Goal: Check status: Check status

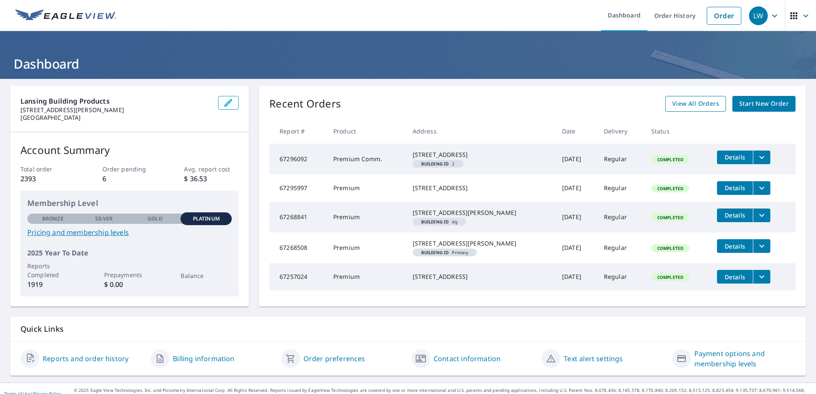
click at [690, 105] on span "View All Orders" at bounding box center [695, 104] width 47 height 11
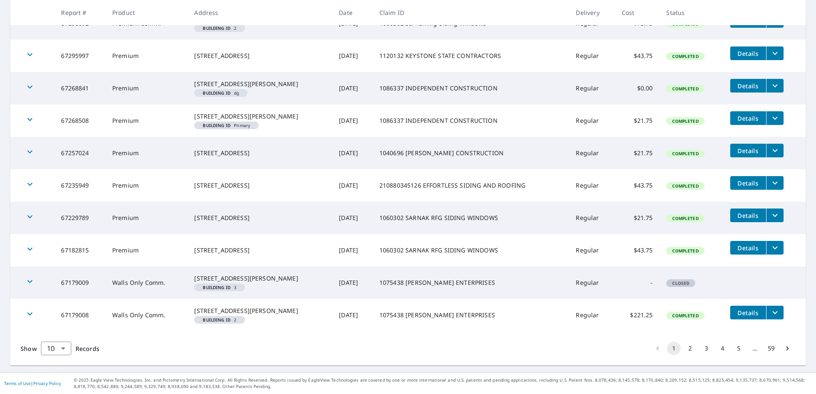
scroll to position [213, 0]
click at [683, 353] on button "2" at bounding box center [690, 349] width 14 height 14
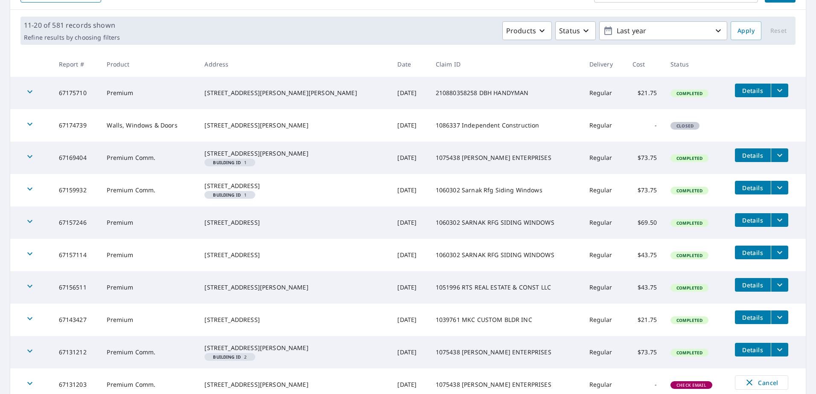
scroll to position [203, 0]
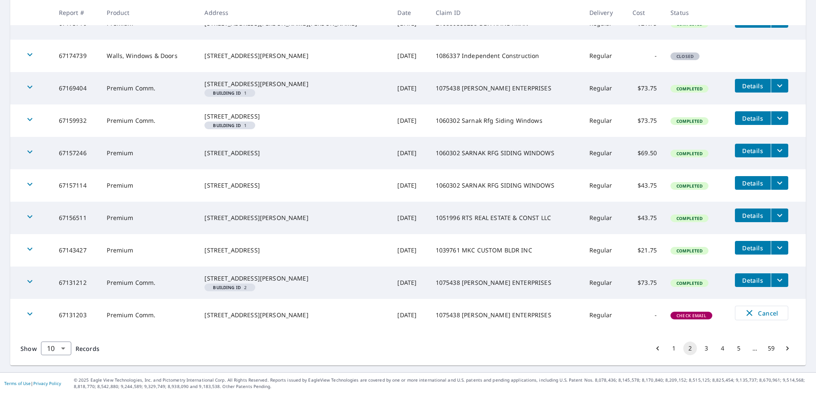
click at [667, 351] on button "1" at bounding box center [674, 349] width 14 height 14
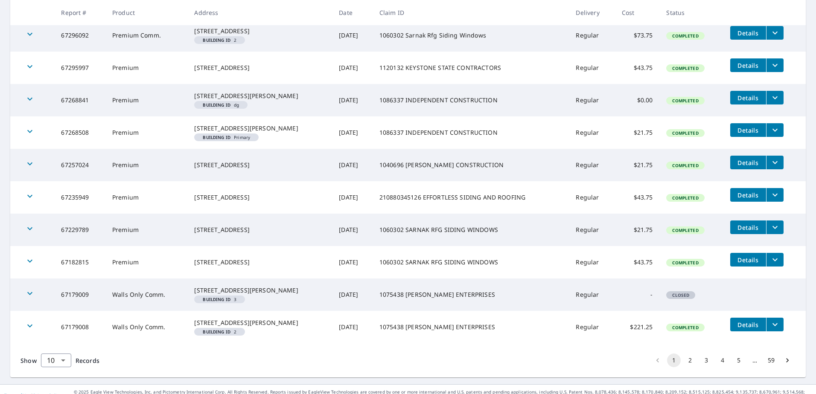
scroll to position [216, 0]
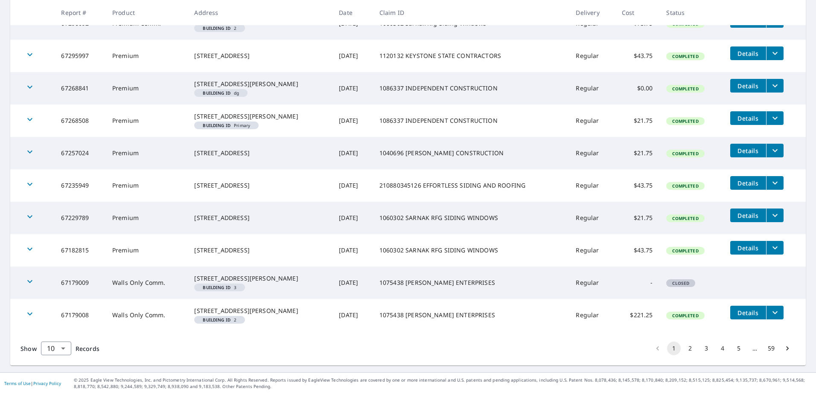
click at [683, 347] on button "2" at bounding box center [690, 349] width 14 height 14
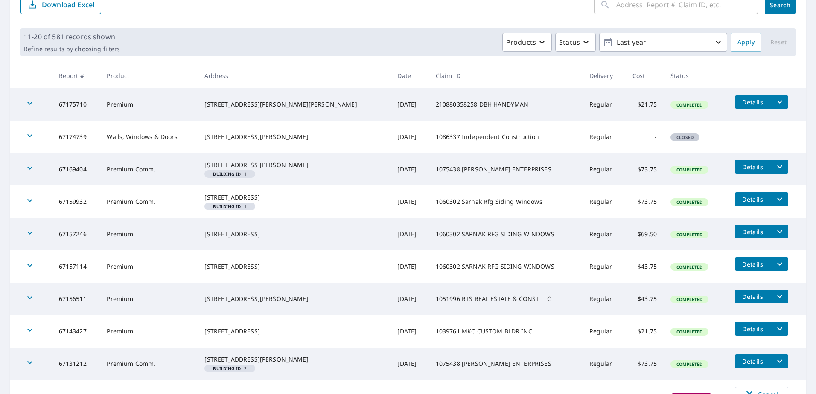
scroll to position [203, 0]
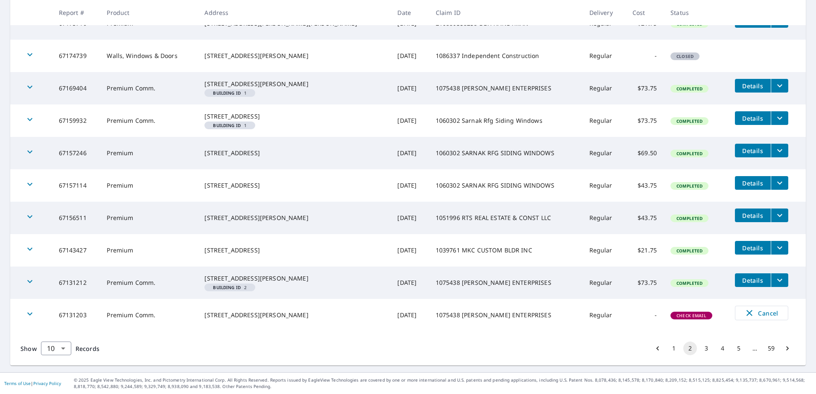
click at [28, 276] on icon "button" at bounding box center [30, 281] width 10 height 10
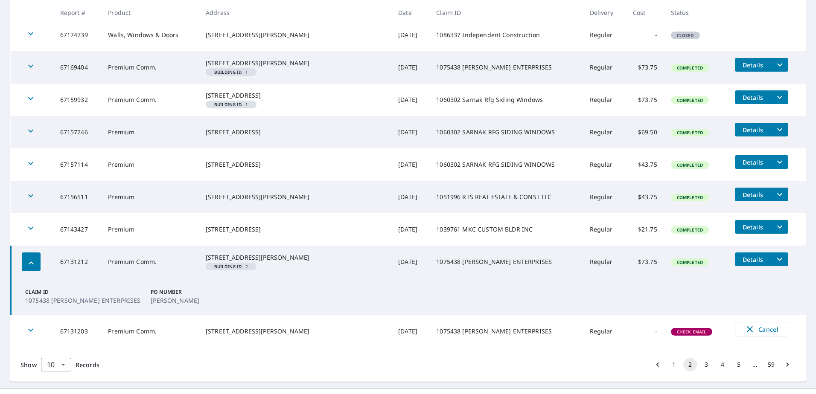
click at [28, 268] on icon "button" at bounding box center [31, 263] width 10 height 10
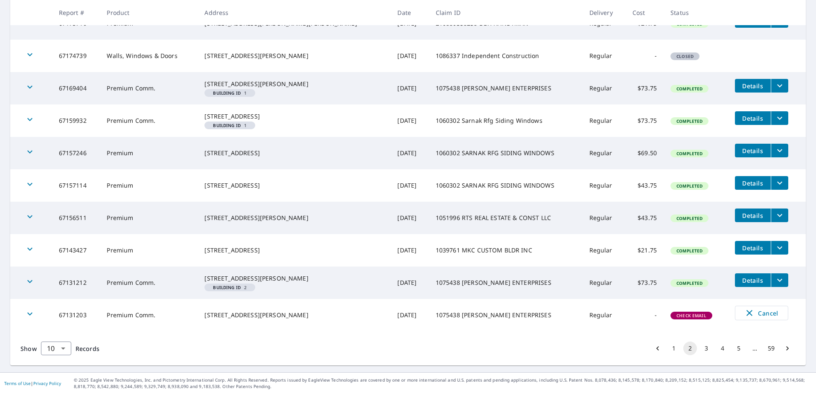
click at [699, 349] on button "3" at bounding box center [706, 349] width 14 height 14
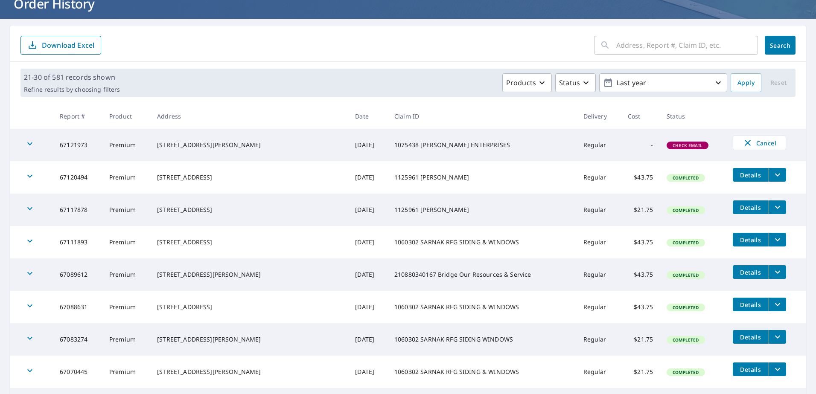
scroll to position [182, 0]
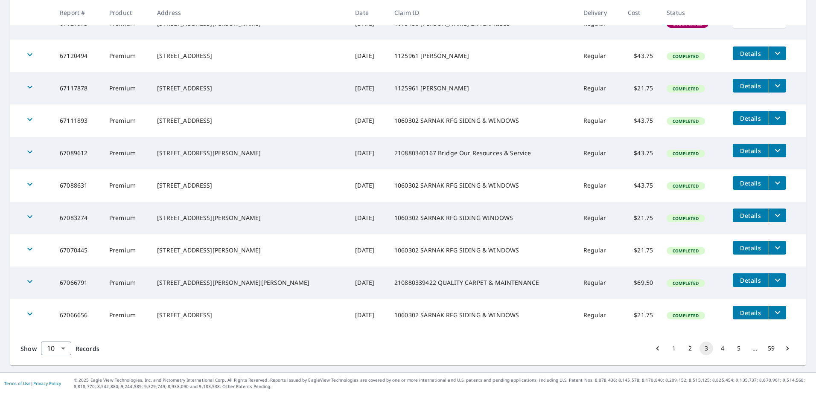
click at [683, 351] on button "2" at bounding box center [690, 349] width 14 height 14
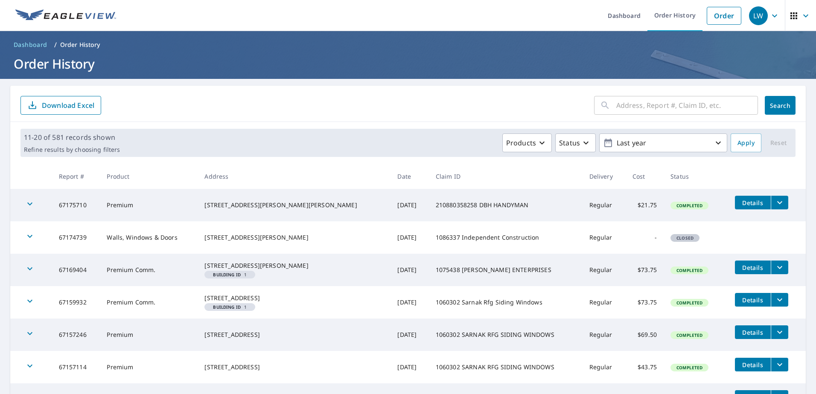
scroll to position [203, 0]
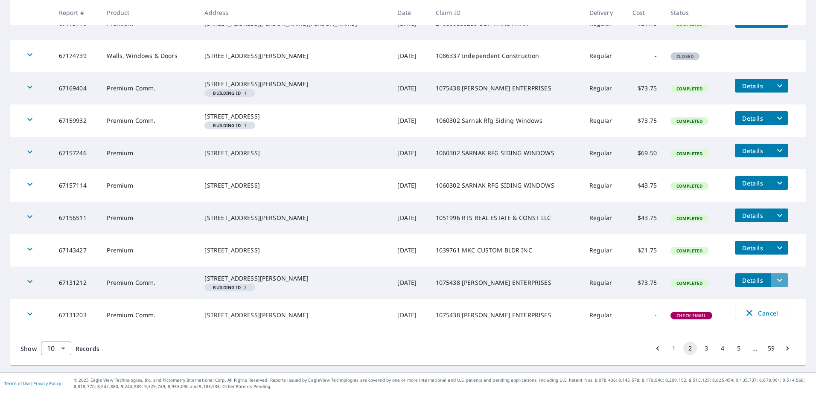
drag, startPoint x: 770, startPoint y: 271, endPoint x: 767, endPoint y: 274, distance: 4.6
click at [770, 273] on button "filesDropdownBtn-67131212" at bounding box center [778, 280] width 17 height 14
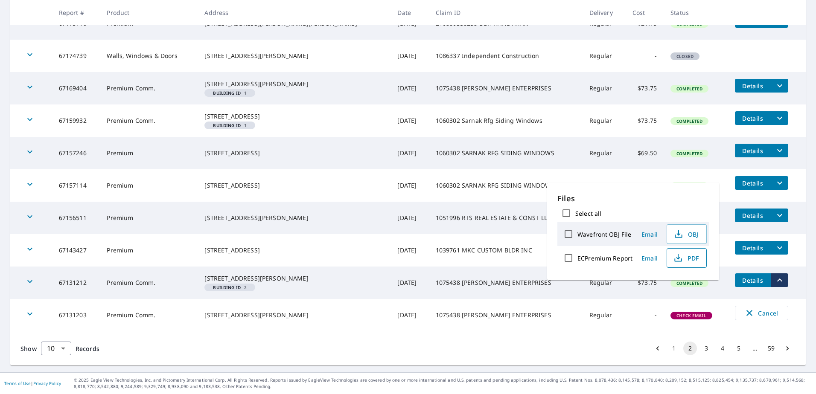
click at [679, 258] on icon "button" at bounding box center [678, 258] width 10 height 10
click at [1, 107] on main "​ Search Download Excel 11-20 of 581 records shown Refine results by choosing f…" at bounding box center [408, 134] width 816 height 475
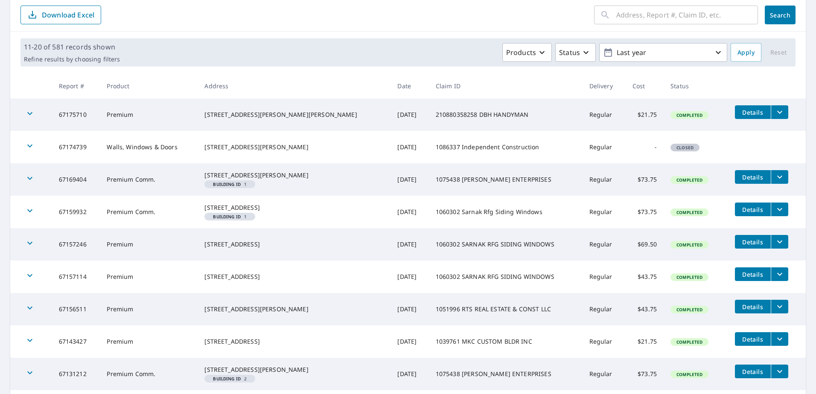
scroll to position [0, 0]
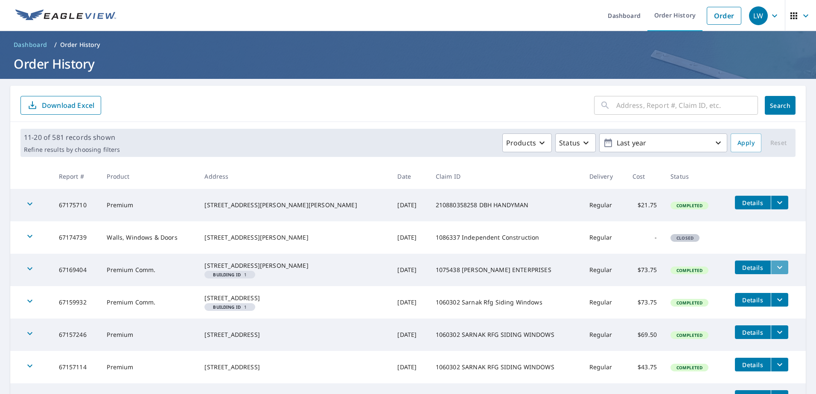
click at [777, 267] on icon "filesDropdownBtn-67169404" at bounding box center [779, 267] width 5 height 3
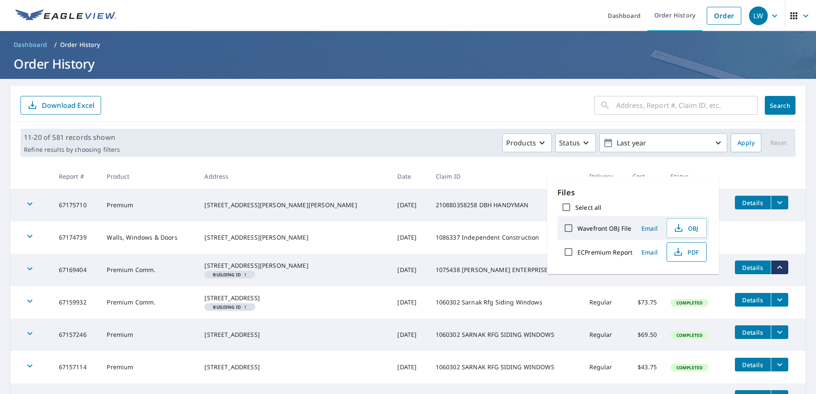
click at [684, 250] on span "PDF" at bounding box center [685, 252] width 27 height 10
click at [803, 117] on main "​ Search Download Excel 11-20 of 581 records shown Refine results by choosing f…" at bounding box center [408, 316] width 816 height 475
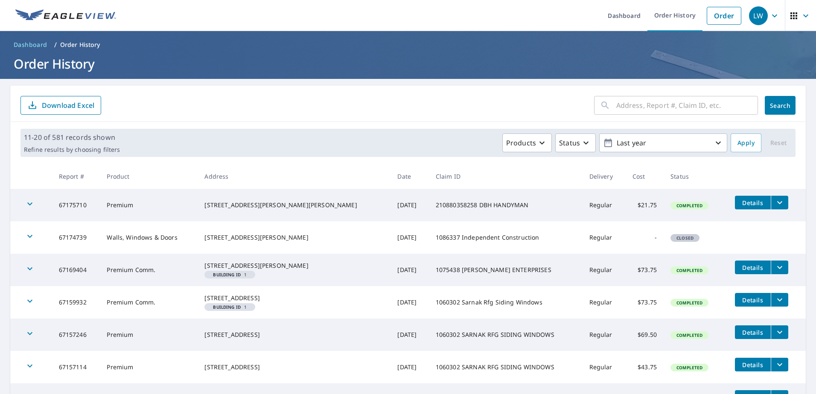
click at [740, 265] on span "Details" at bounding box center [753, 268] width 26 height 8
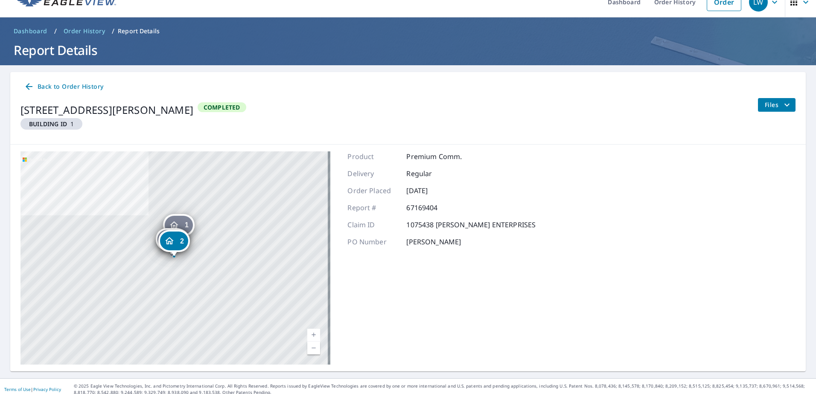
scroll to position [20, 0]
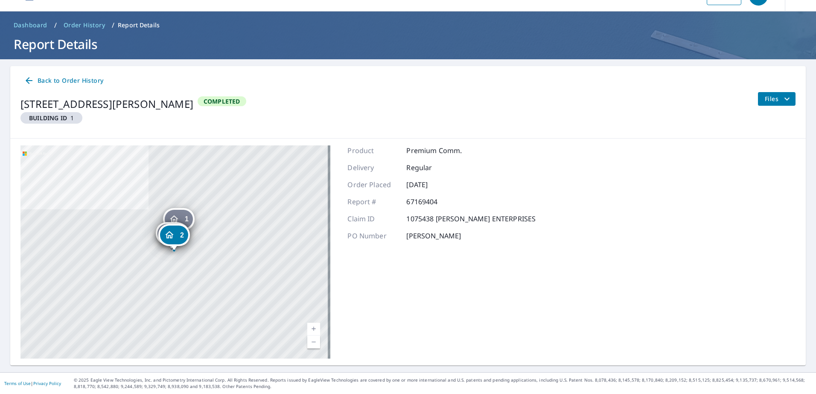
click at [781, 99] on icon "filesDropdownBtn-67169404" at bounding box center [786, 99] width 10 height 10
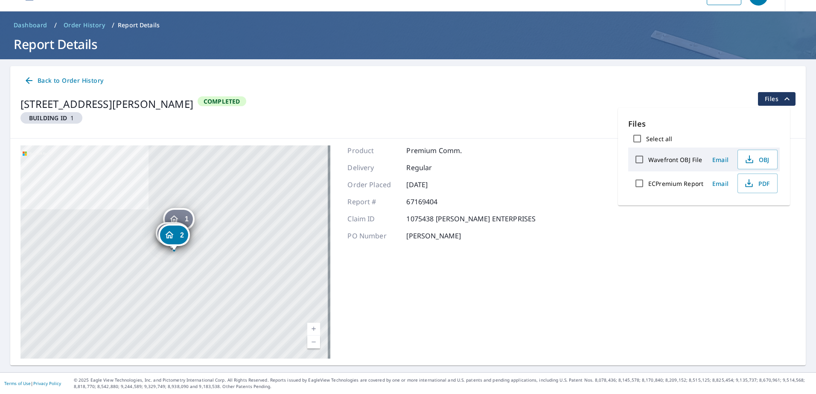
click at [573, 147] on div "1 255 Route [GEOGRAPHIC_DATA][PERSON_NAME] 2 255 Route [GEOGRAPHIC_DATA][PERSON…" at bounding box center [407, 252] width 795 height 227
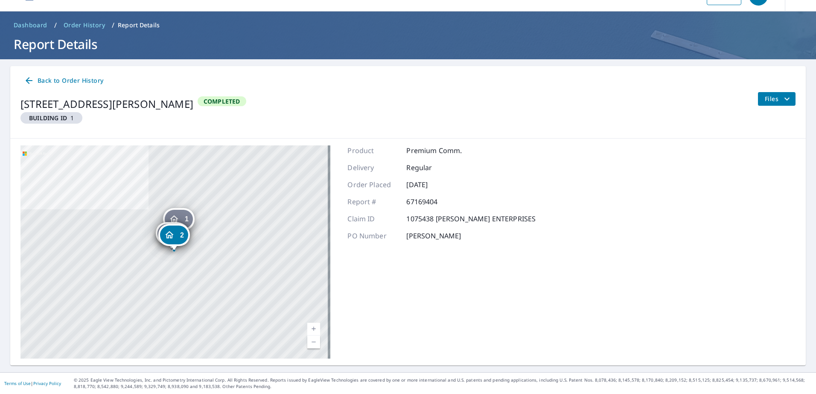
click at [439, 154] on p "Premium Comm." at bounding box center [433, 150] width 55 height 10
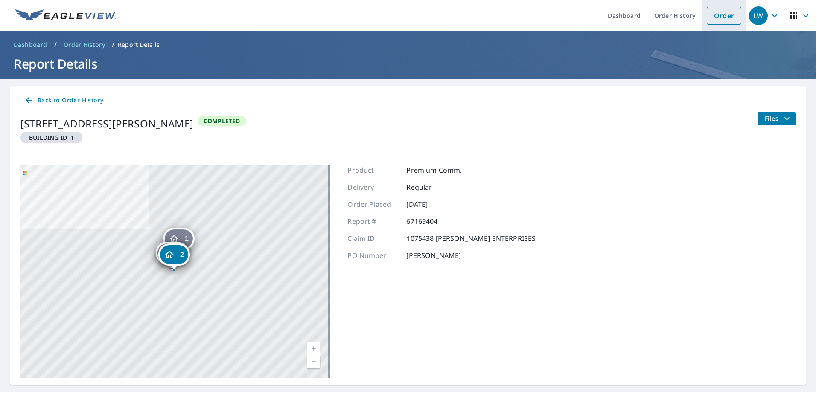
click at [709, 14] on link "Order" at bounding box center [723, 16] width 35 height 18
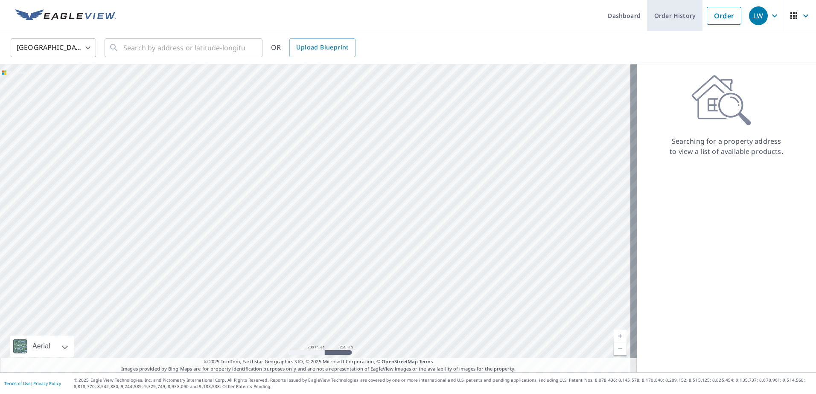
click at [665, 16] on link "Order History" at bounding box center [674, 15] width 55 height 31
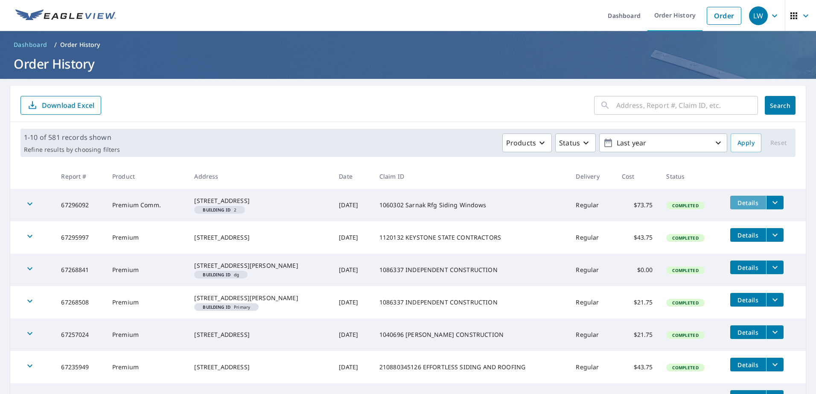
click at [741, 203] on span "Details" at bounding box center [748, 203] width 26 height 8
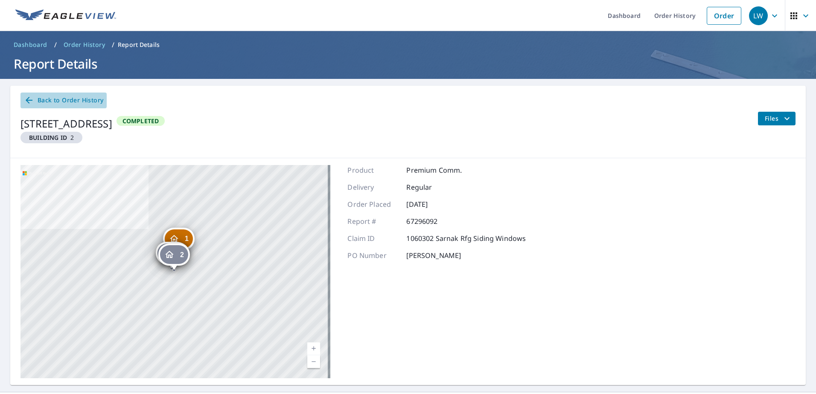
click at [23, 99] on link "Back to Order History" at bounding box center [63, 101] width 86 height 16
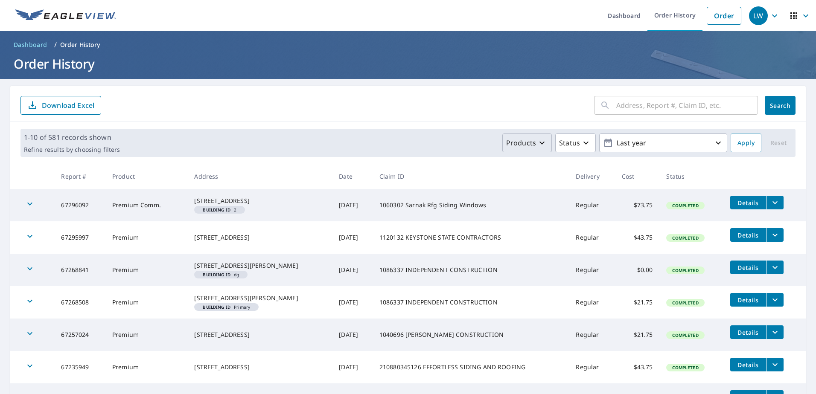
click at [538, 146] on icon "button" at bounding box center [542, 143] width 10 height 10
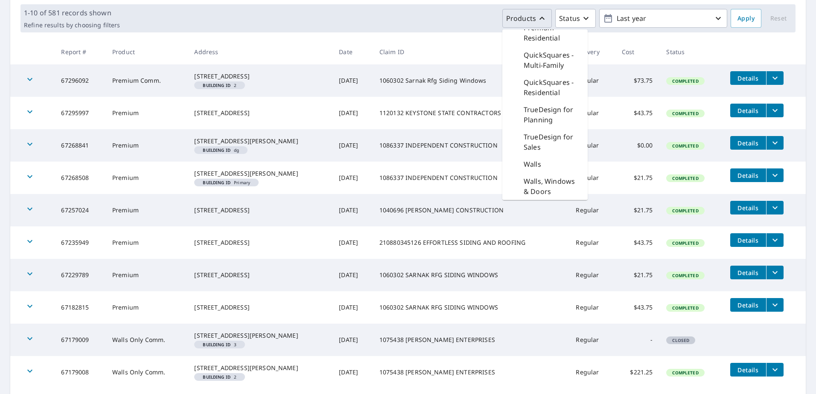
scroll to position [128, 0]
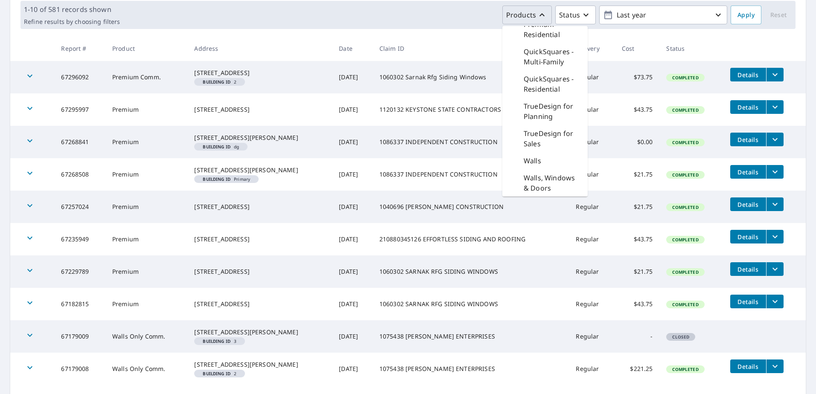
click at [787, 35] on div "1-10 of 581 records shown Refine results by choosing filters Products Bid Perfe…" at bounding box center [407, 15] width 795 height 42
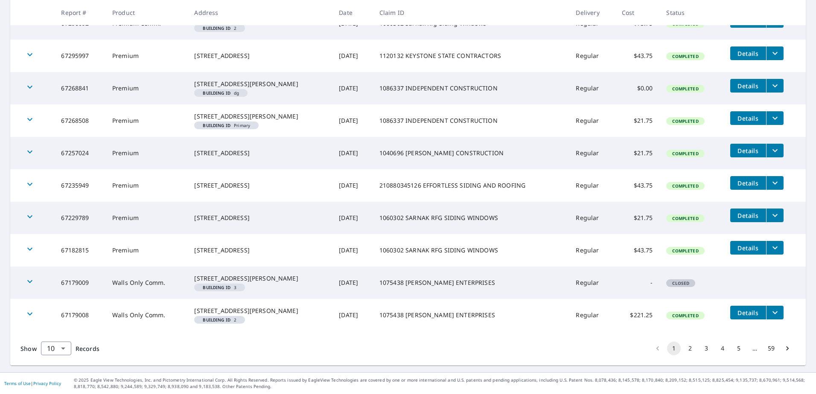
scroll to position [213, 0]
click at [737, 309] on span "Details" at bounding box center [748, 313] width 26 height 8
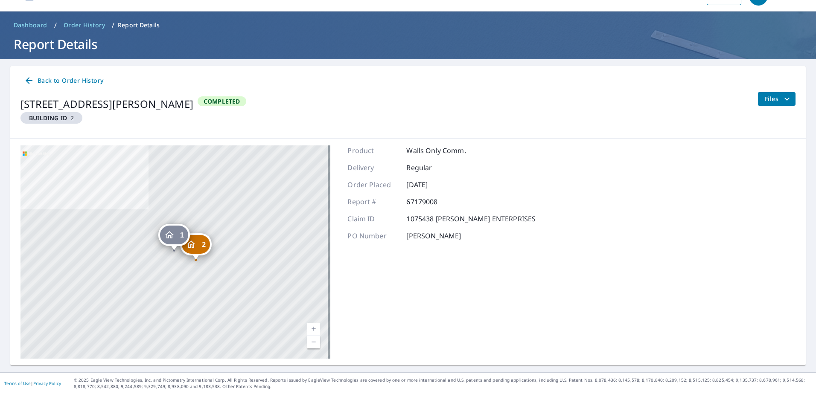
click at [782, 99] on icon "filesDropdownBtn-67179008" at bounding box center [786, 99] width 10 height 10
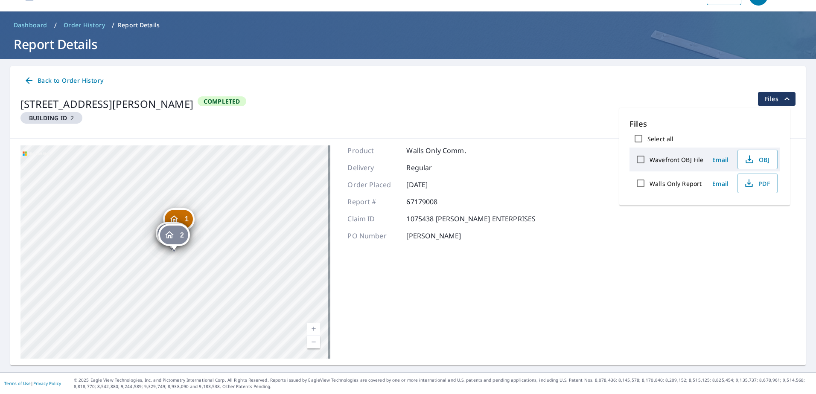
click at [425, 109] on div "[STREET_ADDRESS][PERSON_NAME] Building ID 2 Completed Files" at bounding box center [407, 111] width 775 height 39
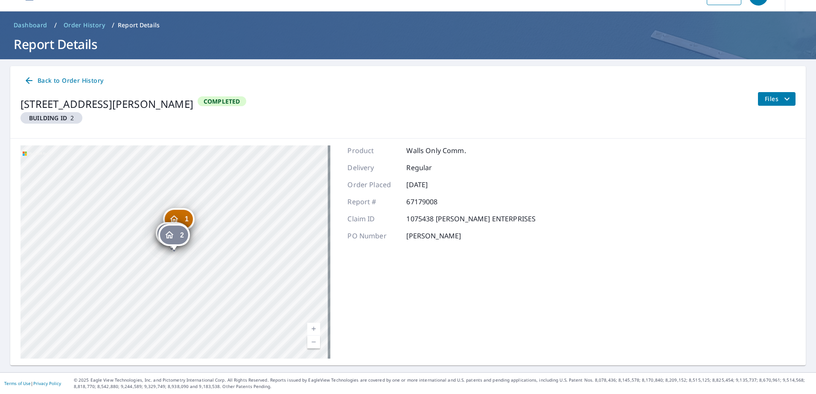
click at [162, 236] on div "2" at bounding box center [174, 235] width 28 height 19
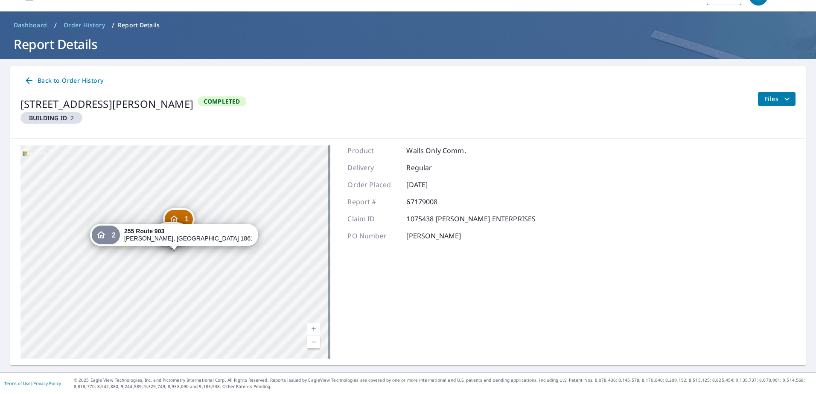
click at [411, 295] on div "Product Walls Only Comm. Delivery Regular Order Placed [DATE] Report # 67179008…" at bounding box center [441, 251] width 188 height 213
click at [32, 76] on icon at bounding box center [29, 81] width 10 height 10
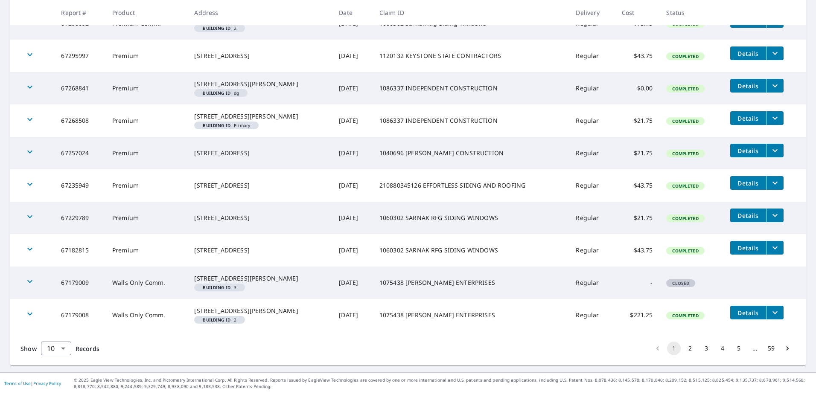
scroll to position [216, 0]
click at [740, 309] on span "Details" at bounding box center [748, 313] width 26 height 8
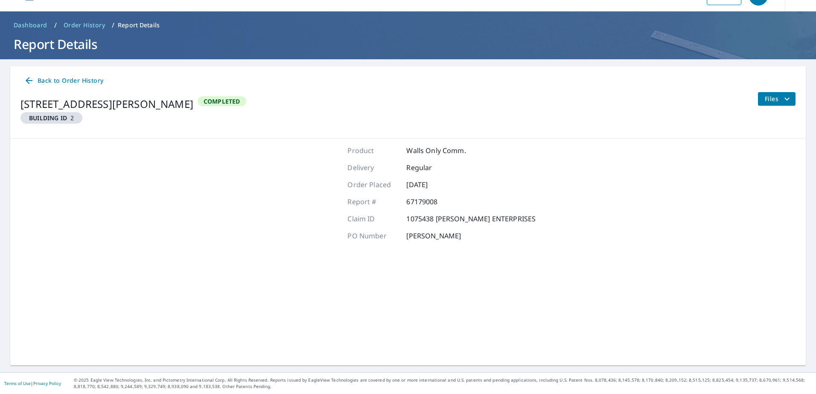
scroll to position [20, 0]
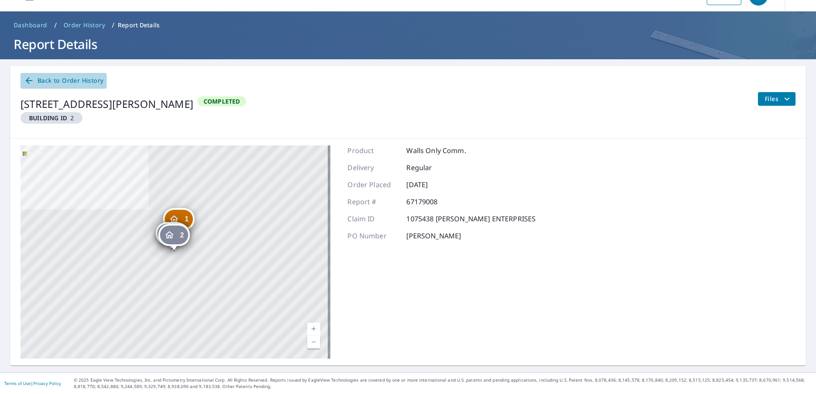
click at [26, 81] on icon at bounding box center [29, 81] width 10 height 10
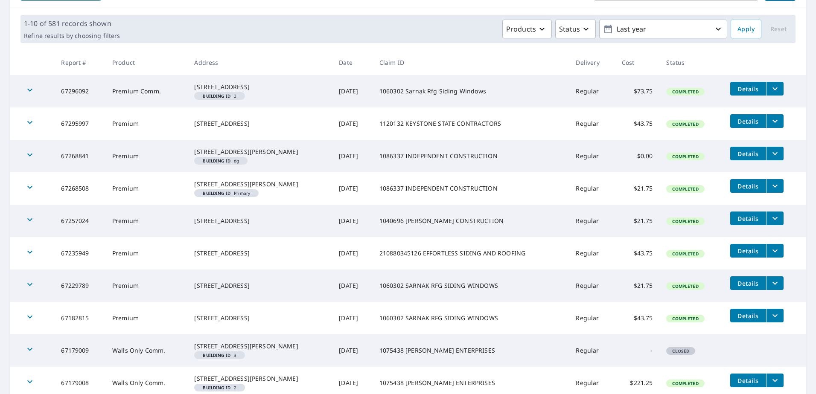
scroll to position [216, 0]
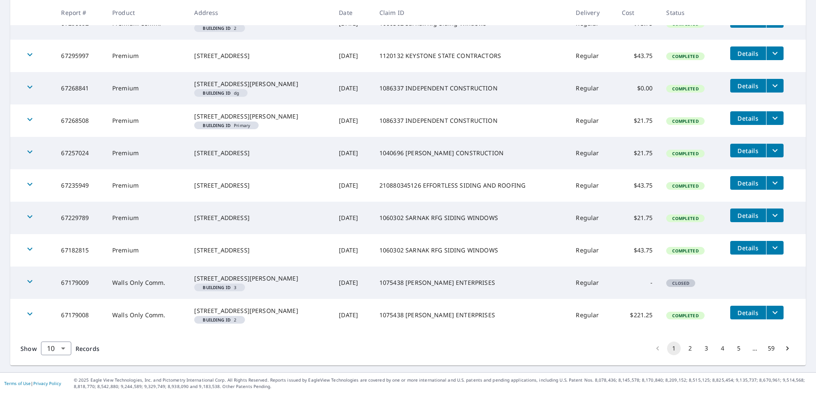
click at [686, 349] on button "2" at bounding box center [690, 349] width 14 height 14
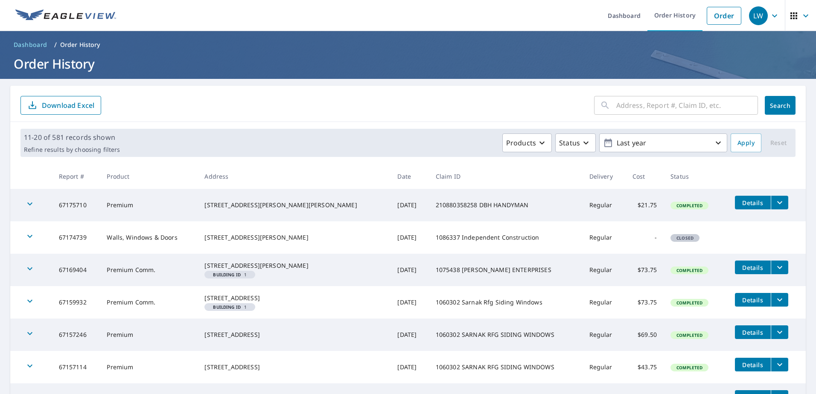
scroll to position [203, 0]
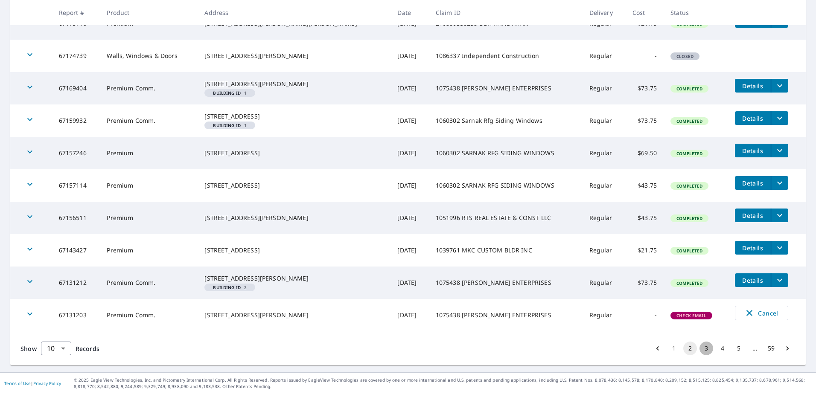
click at [701, 350] on button "3" at bounding box center [706, 349] width 14 height 14
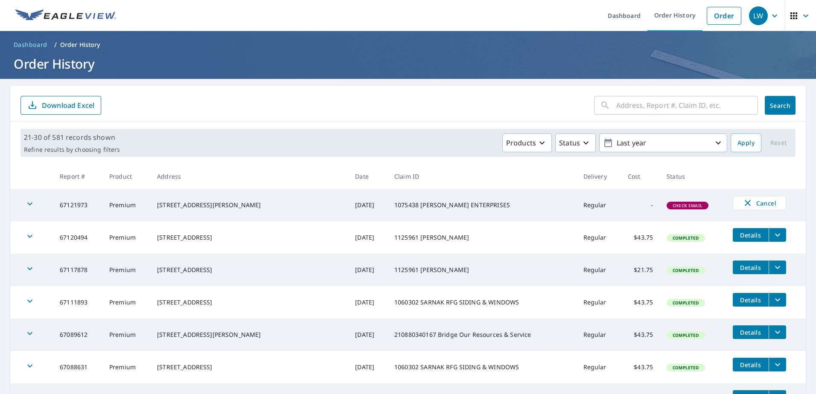
scroll to position [182, 0]
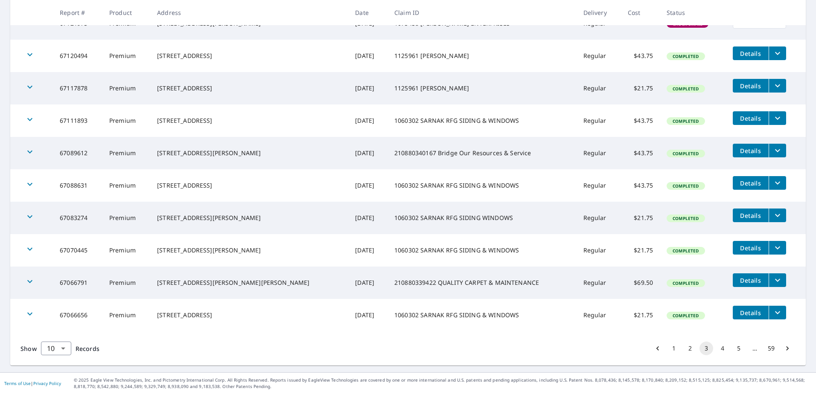
click at [683, 346] on button "2" at bounding box center [690, 349] width 14 height 14
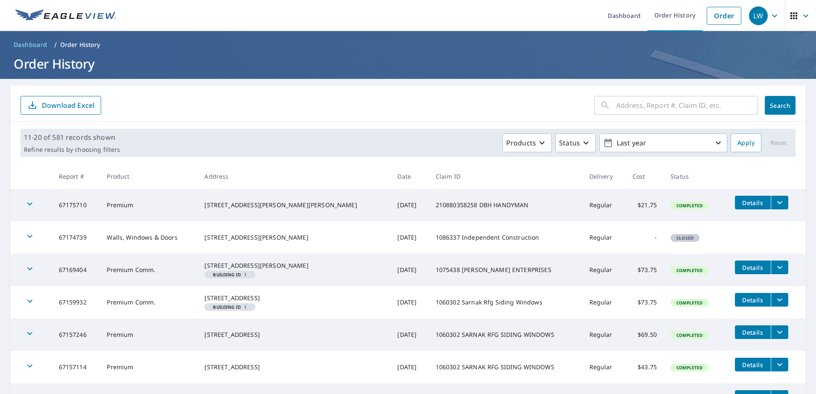
click at [634, 107] on input "text" at bounding box center [687, 105] width 142 height 24
type input "67121973"
click button "Search" at bounding box center [779, 105] width 31 height 19
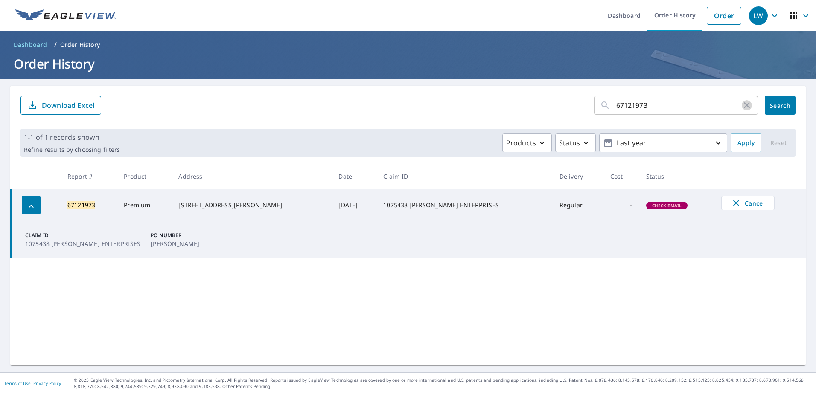
click at [741, 107] on icon "button" at bounding box center [746, 105] width 10 height 10
click at [772, 105] on span "Search" at bounding box center [779, 106] width 17 height 8
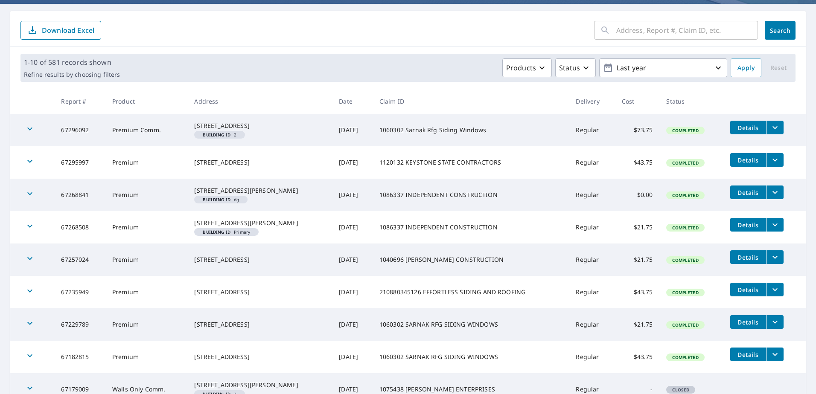
scroll to position [85, 0]
